Goal: Navigation & Orientation: Find specific page/section

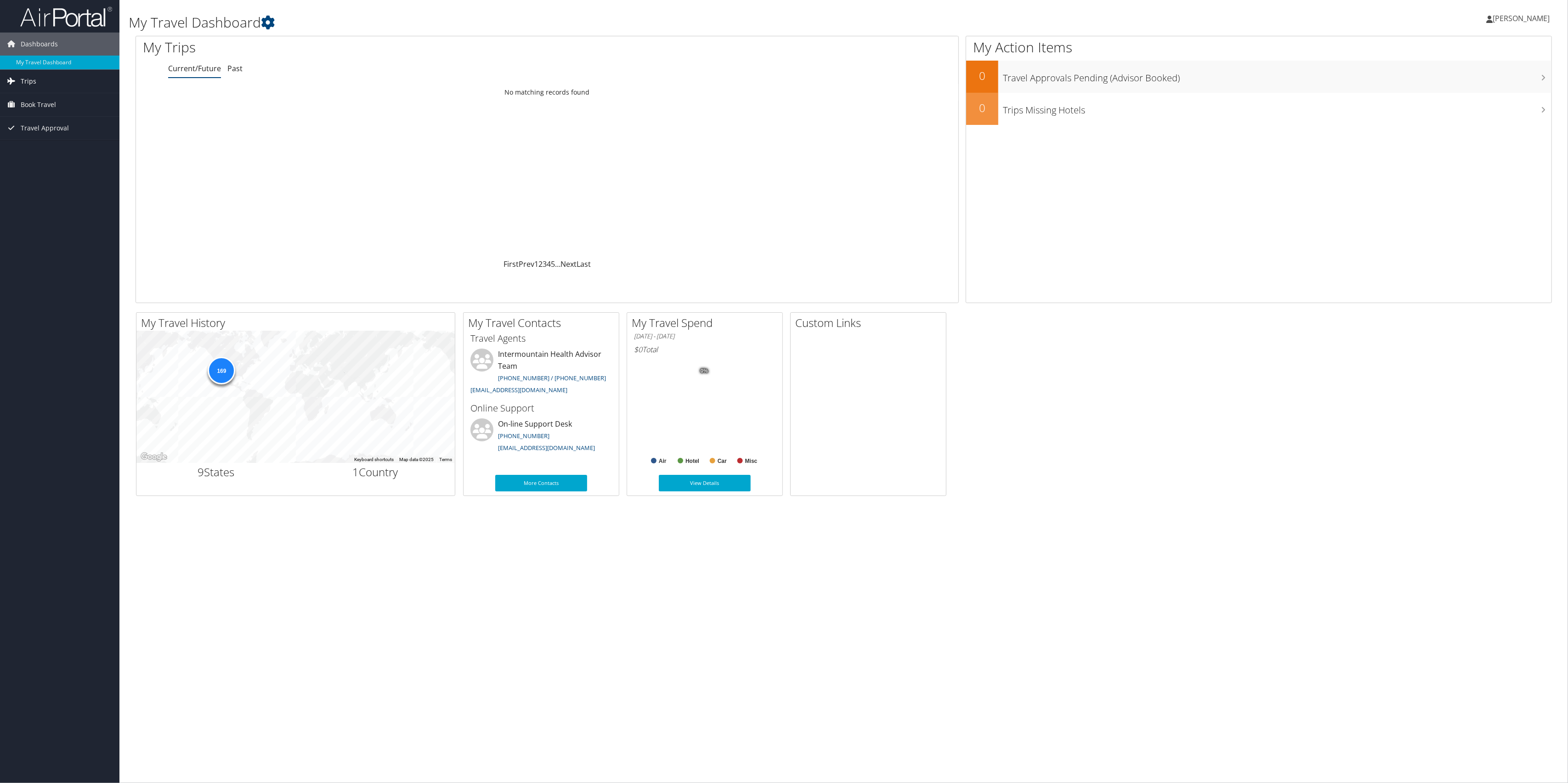
click at [31, 80] on span "Trips" at bounding box center [28, 82] width 15 height 23
click at [64, 96] on link "Current/Future Trips" at bounding box center [60, 99] width 119 height 13
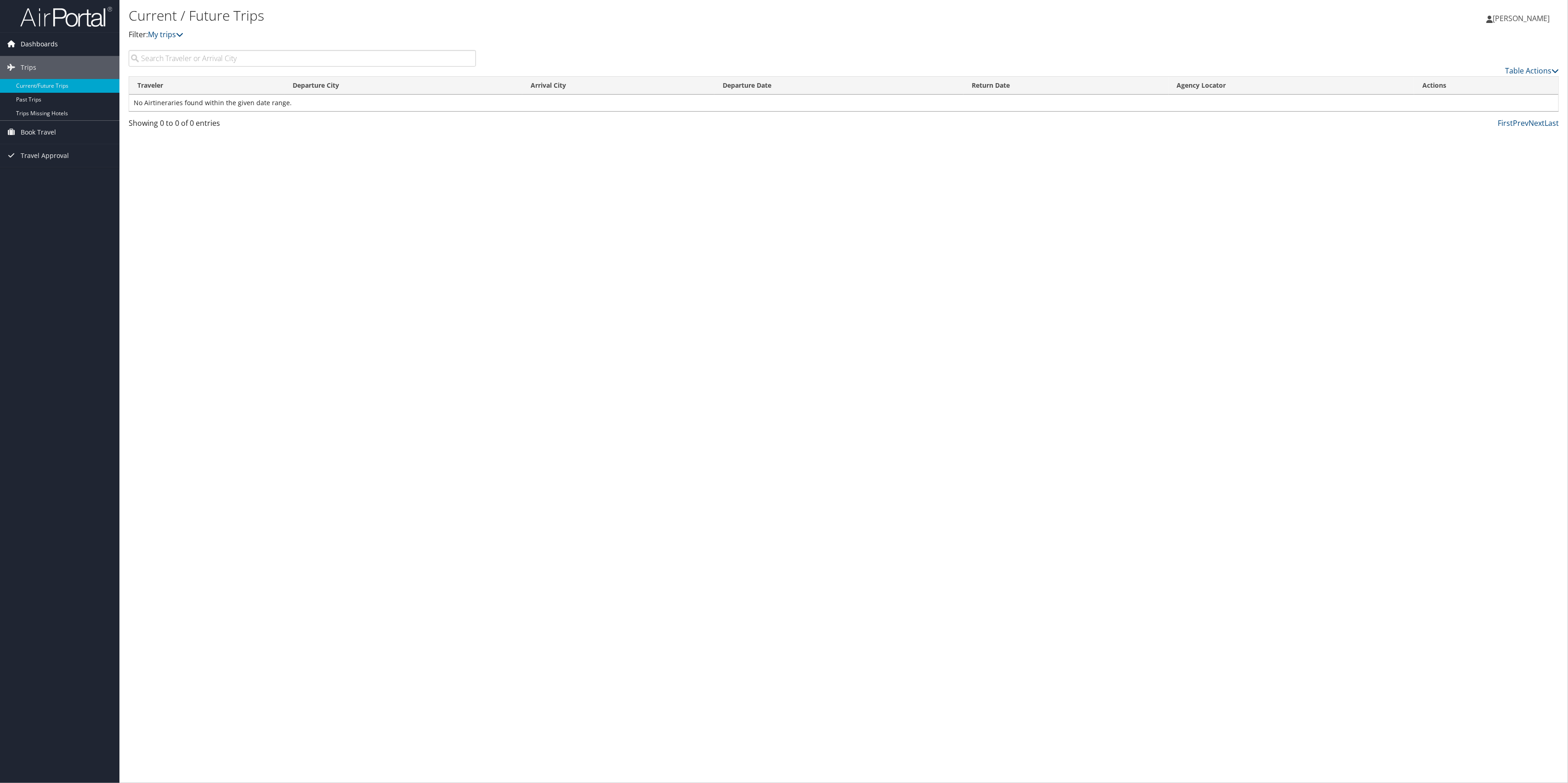
click at [43, 44] on span "Dashboards" at bounding box center [39, 44] width 37 height 23
click at [41, 62] on link "My Travel Dashboard" at bounding box center [60, 62] width 119 height 13
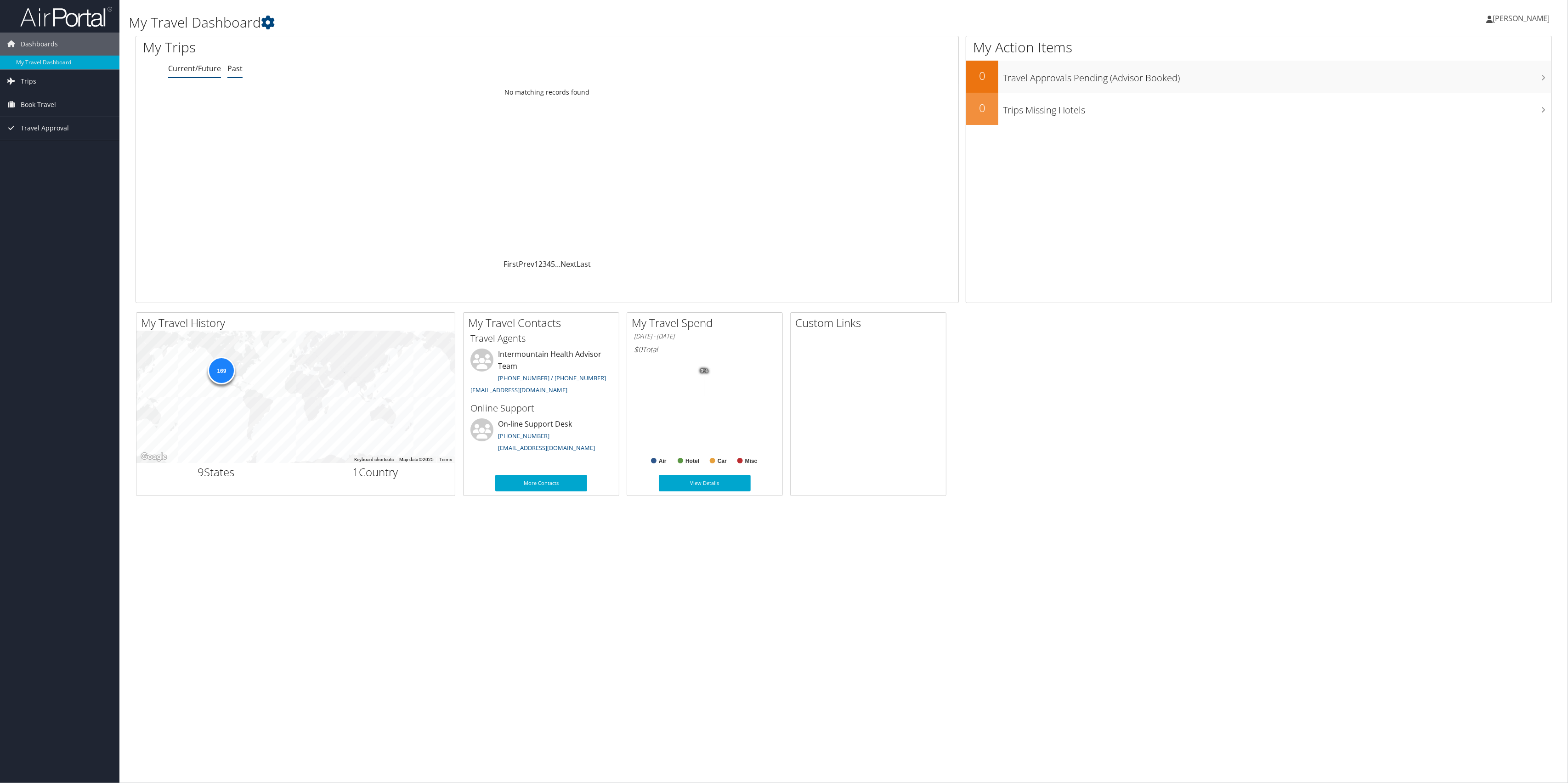
click at [237, 67] on link "Past" at bounding box center [235, 69] width 15 height 10
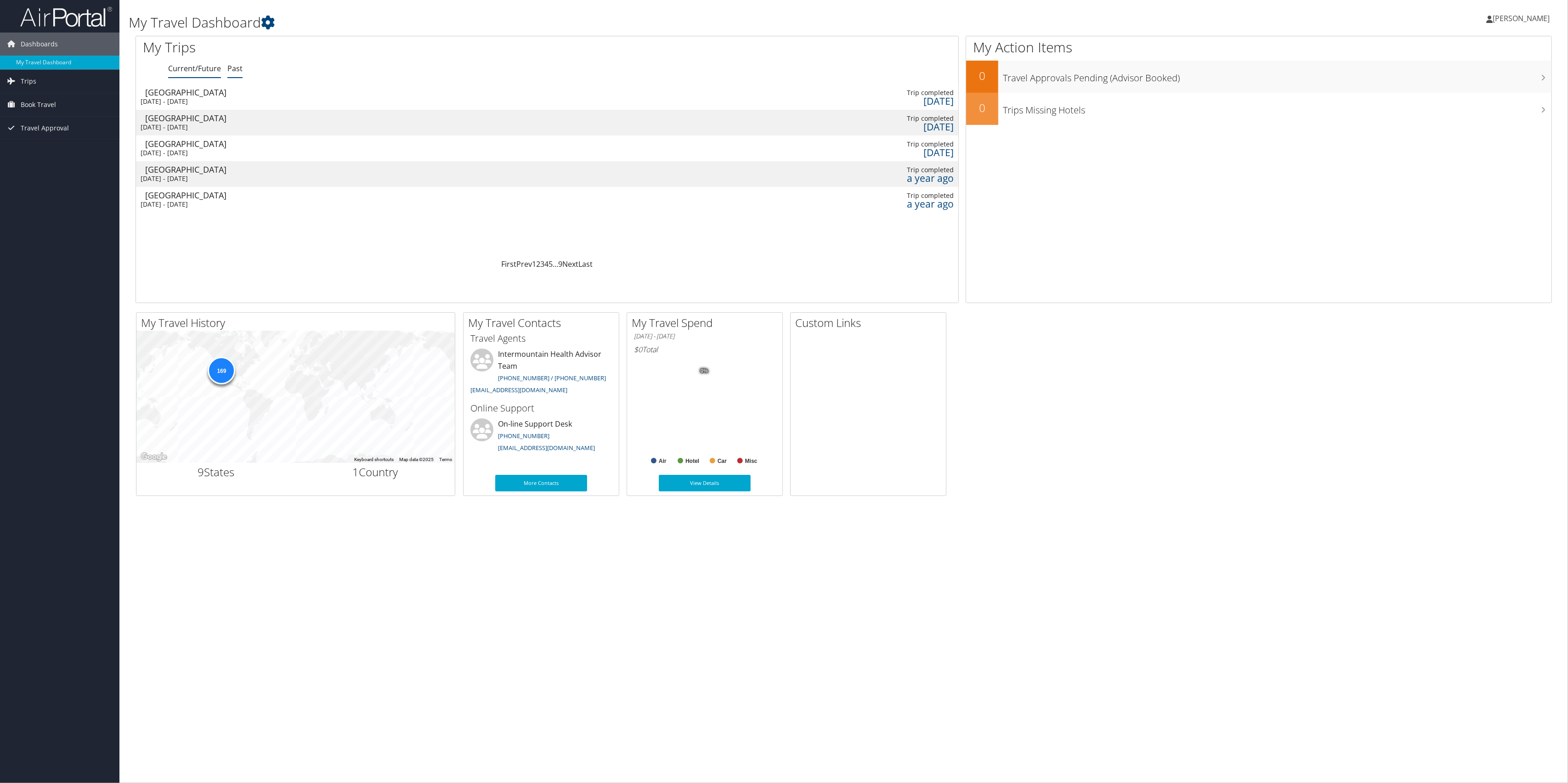
click at [186, 67] on link "Current/Future" at bounding box center [195, 69] width 53 height 10
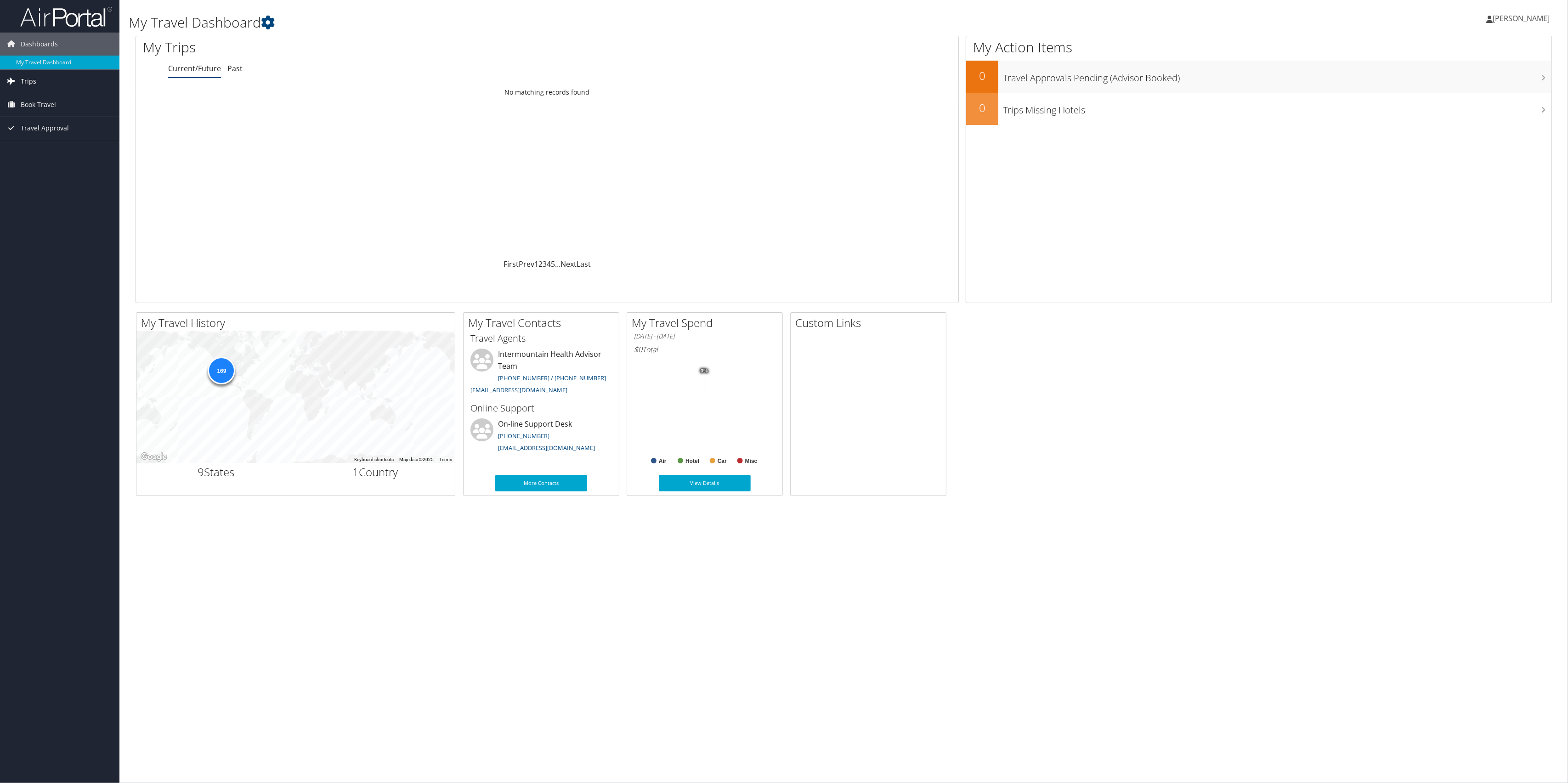
click at [31, 80] on span "Trips" at bounding box center [28, 82] width 15 height 23
click at [35, 96] on link "Current/Future Trips" at bounding box center [60, 99] width 119 height 13
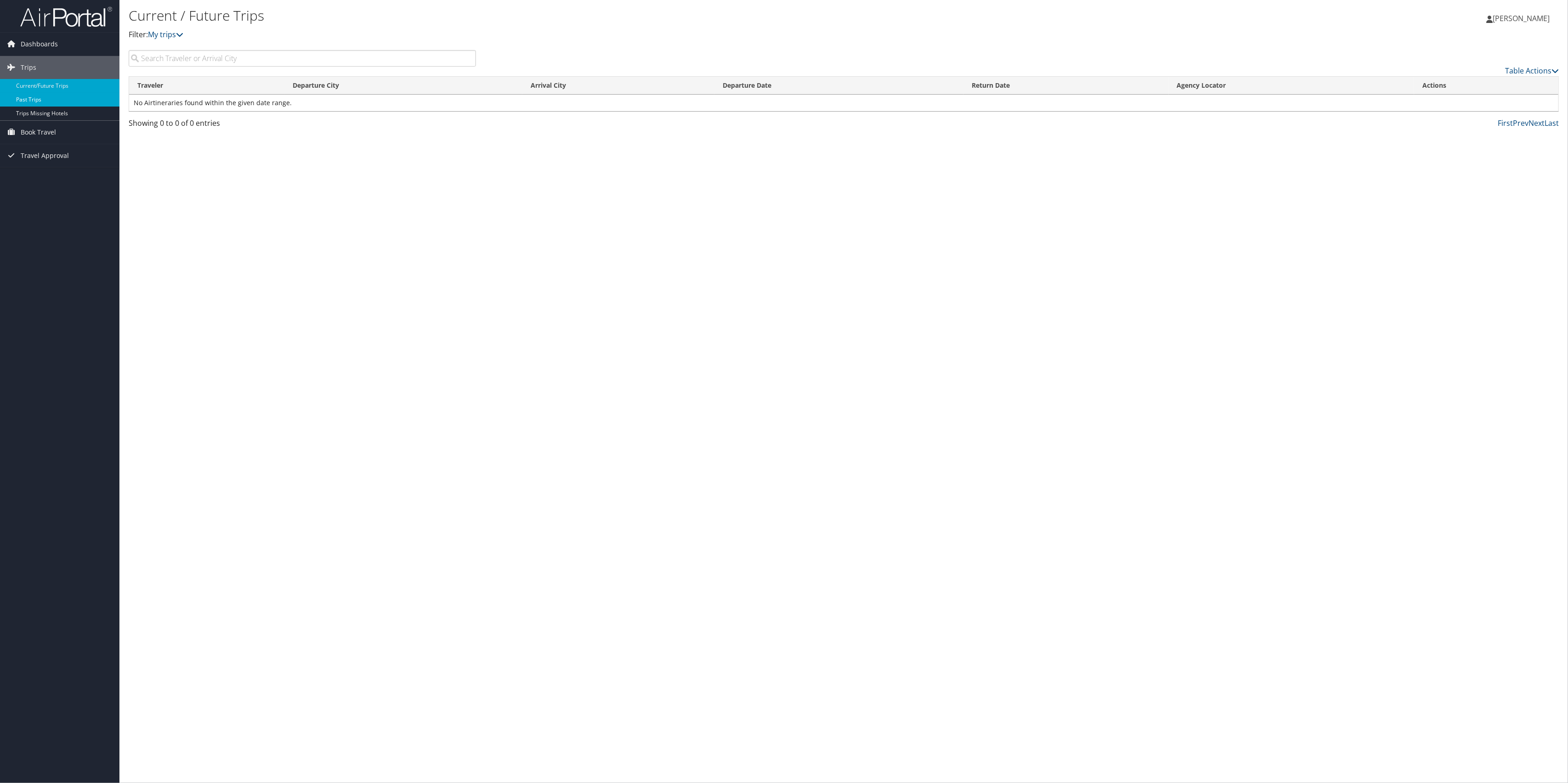
click at [33, 101] on link "Past Trips" at bounding box center [60, 99] width 119 height 13
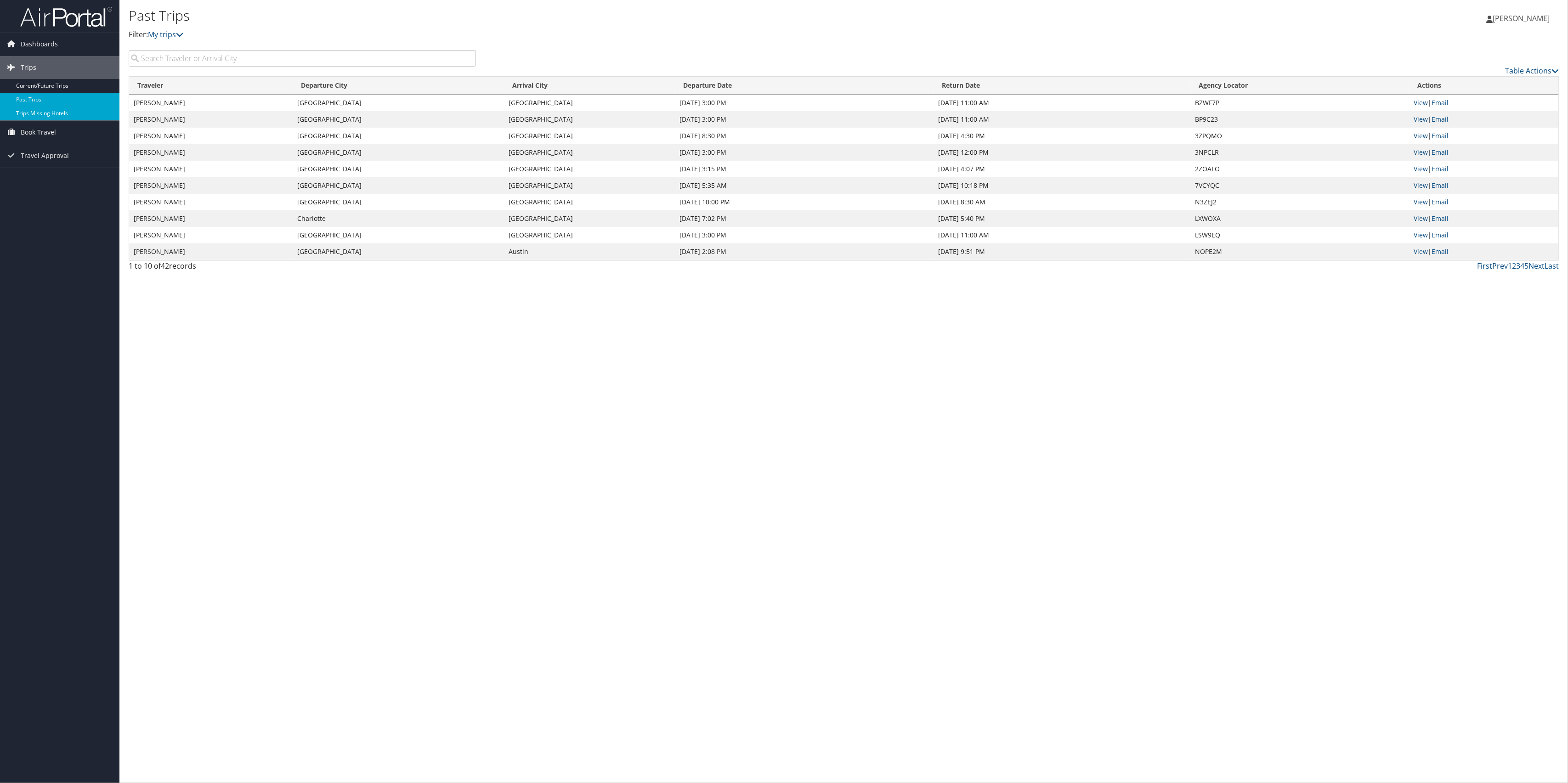
click at [41, 116] on link "Trips Missing Hotels" at bounding box center [60, 113] width 119 height 13
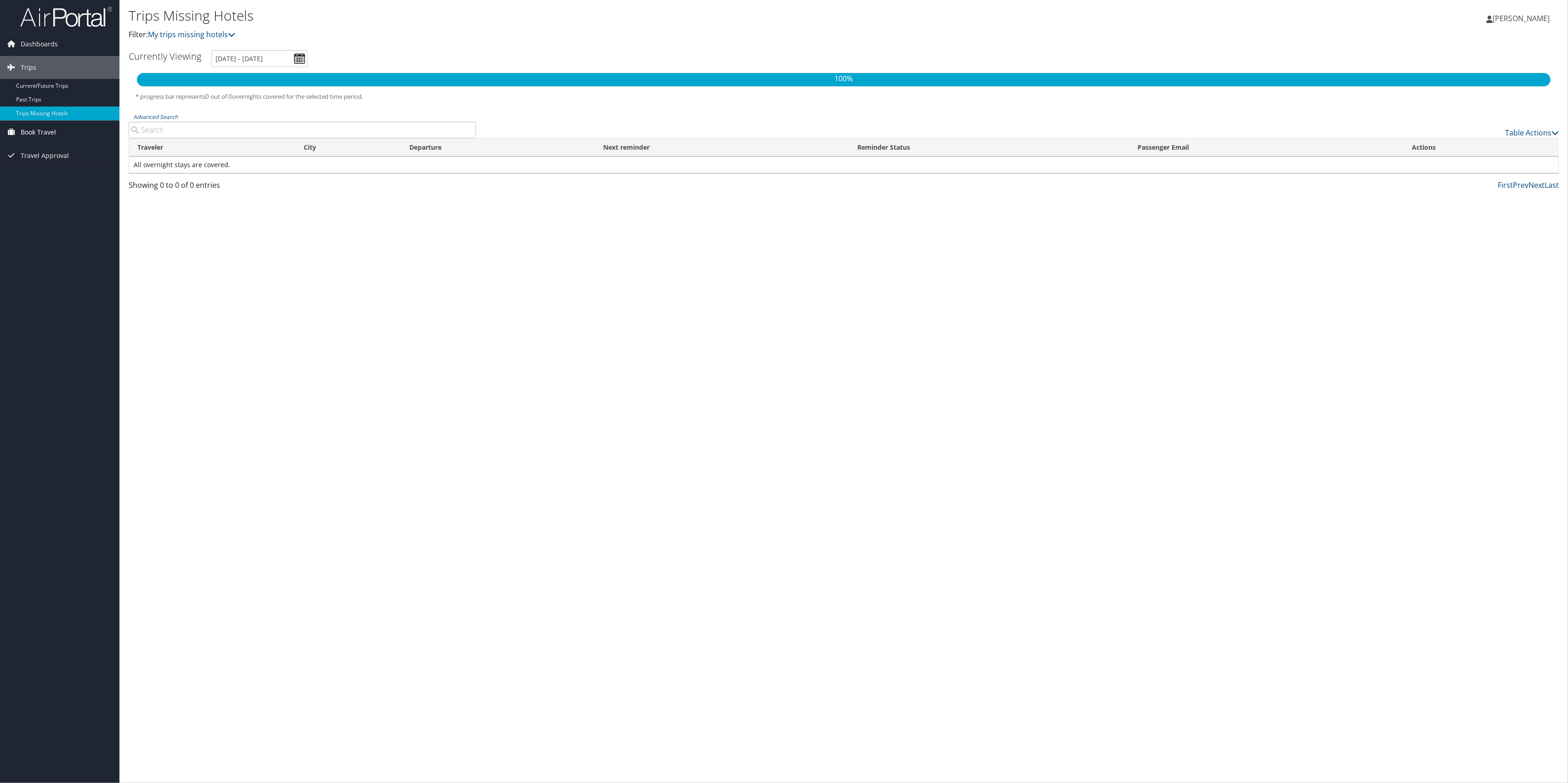
click at [40, 132] on span "Book Travel" at bounding box center [38, 132] width 35 height 23
click at [48, 178] on link "Book/Manage Online Trips" at bounding box center [60, 178] width 119 height 13
